Goal: Information Seeking & Learning: Learn about a topic

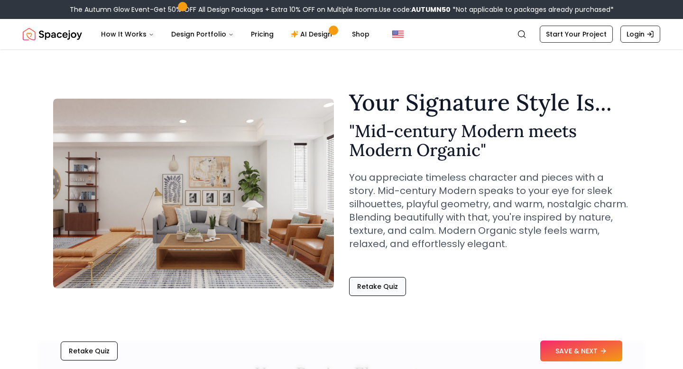
click at [375, 288] on button "Retake Quiz" at bounding box center [377, 286] width 57 height 19
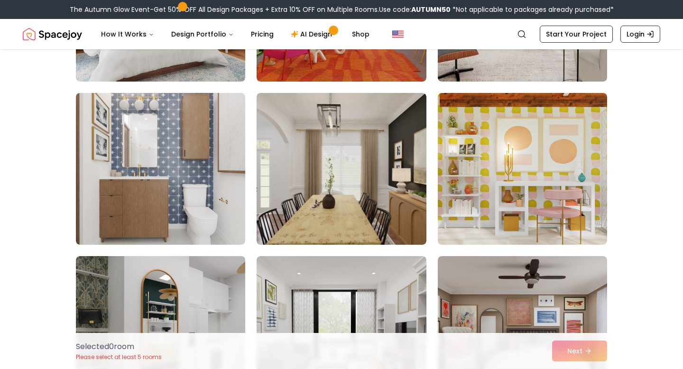
scroll to position [369, 0]
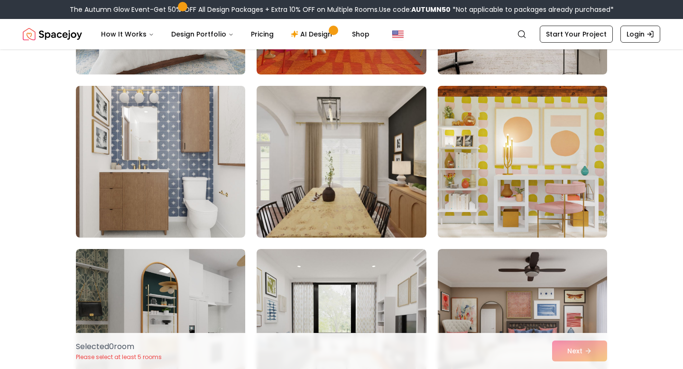
click at [552, 186] on img at bounding box center [522, 161] width 178 height 159
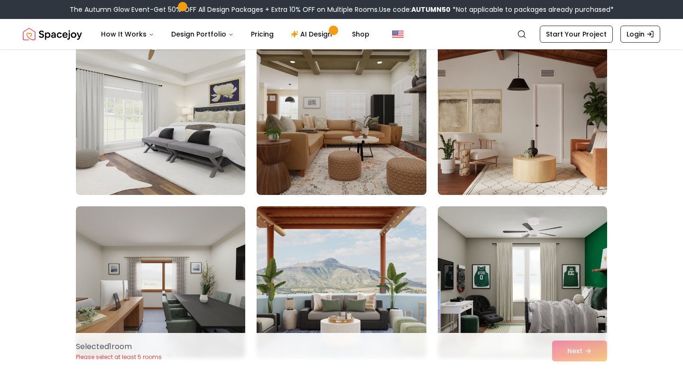
scroll to position [1881, 0]
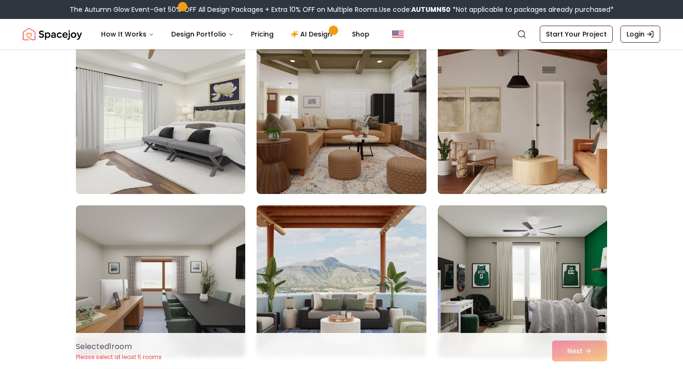
click at [555, 144] on img at bounding box center [522, 117] width 178 height 159
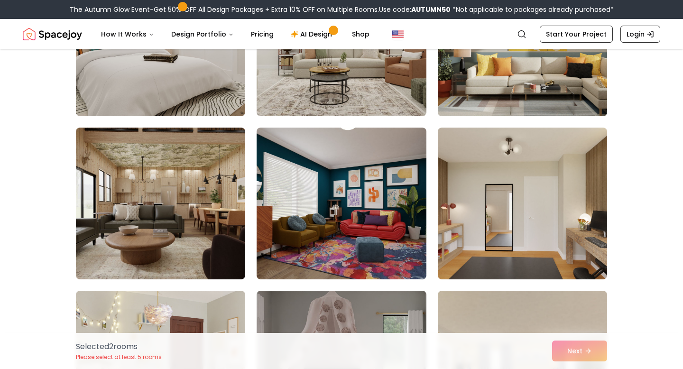
scroll to position [4404, 0]
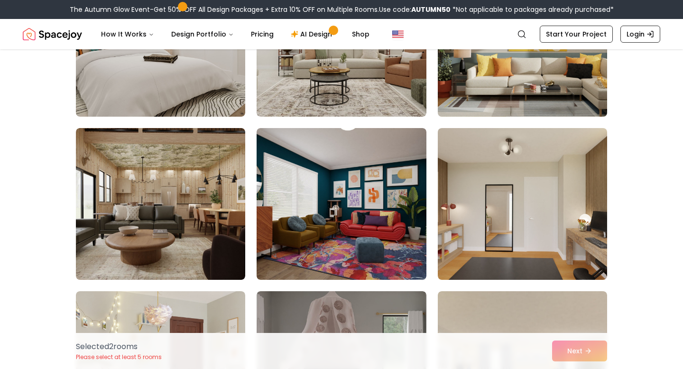
click at [547, 103] on img at bounding box center [522, 40] width 178 height 159
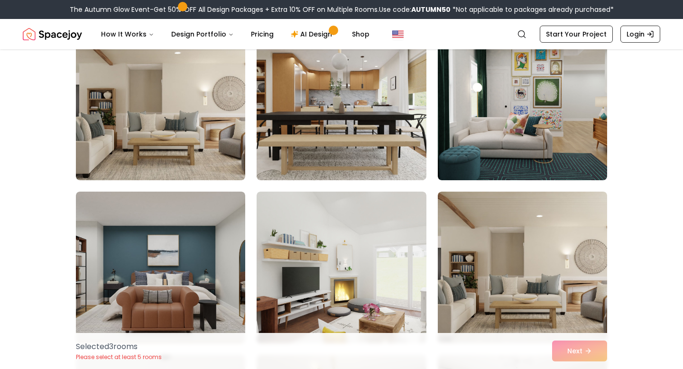
scroll to position [3528, 0]
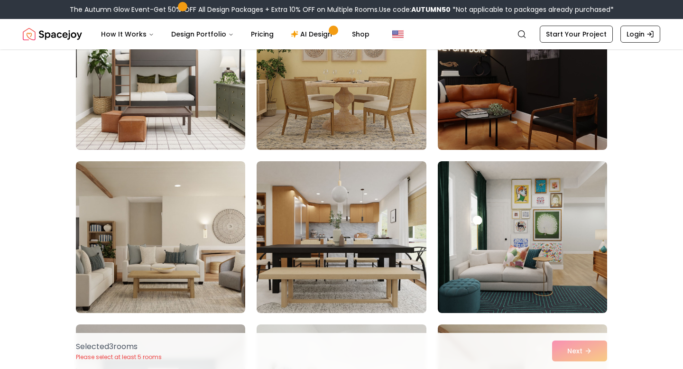
click at [379, 104] on img at bounding box center [341, 73] width 178 height 159
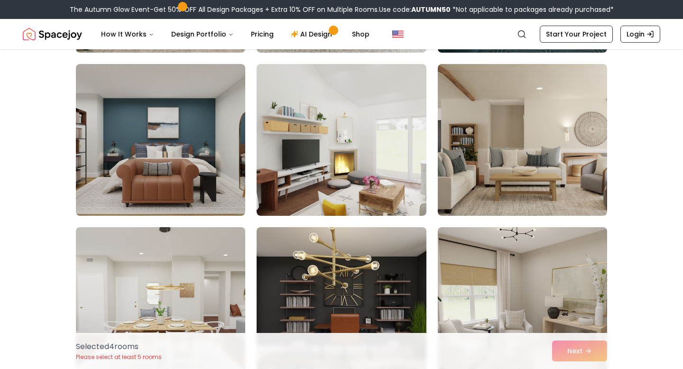
scroll to position [3660, 0]
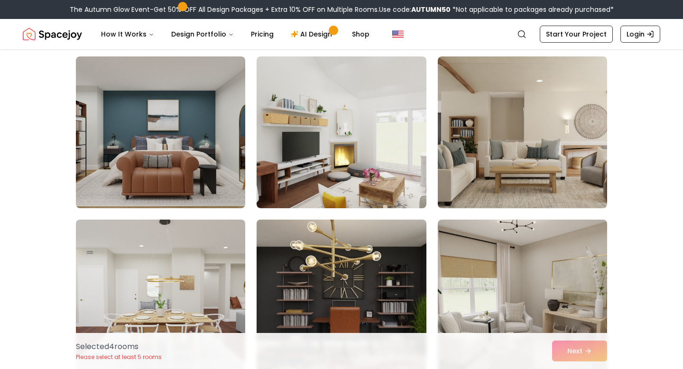
click at [360, 308] on img at bounding box center [341, 295] width 178 height 159
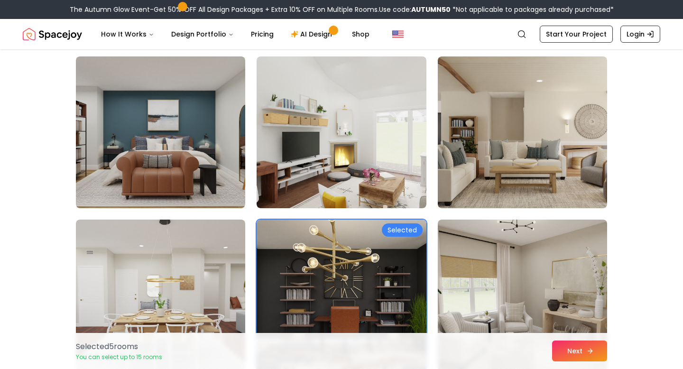
click at [566, 358] on button "Next" at bounding box center [579, 350] width 55 height 21
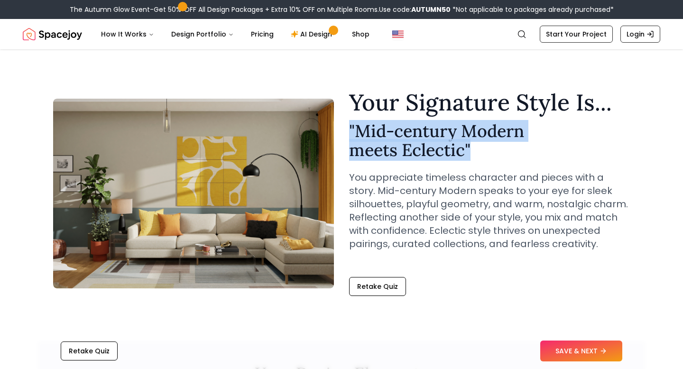
drag, startPoint x: 484, startPoint y: 150, endPoint x: 342, endPoint y: 136, distance: 143.0
click at [342, 136] on div "Your Signature Style Is... " Mid-century Modern meets Eclectic " You appreciate…" at bounding box center [341, 193] width 576 height 205
copy h2 "" Mid-century Modern meets Eclectic ""
